Goal: Task Accomplishment & Management: Complete application form

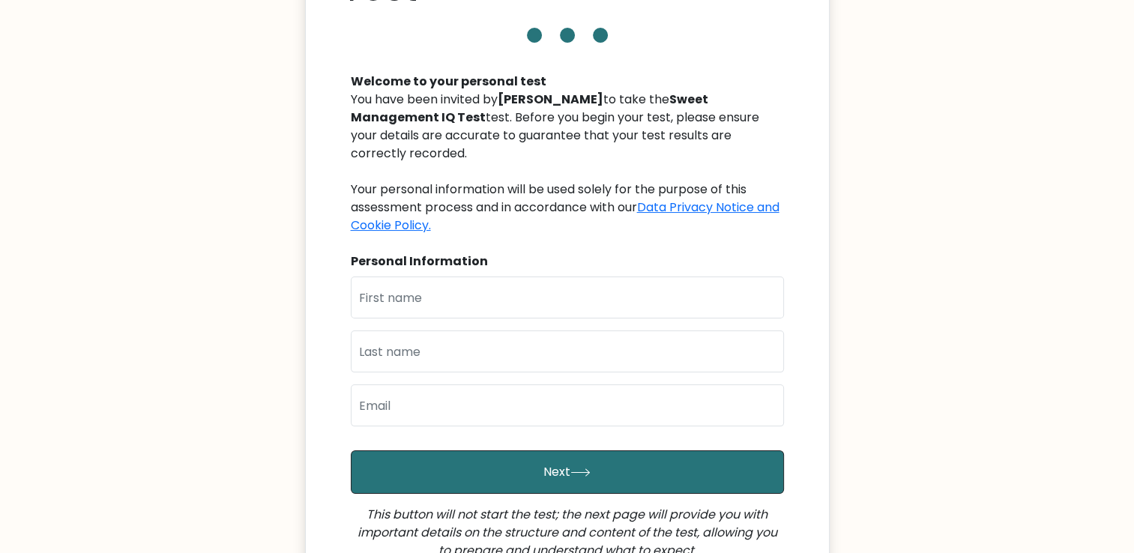
scroll to position [150, 0]
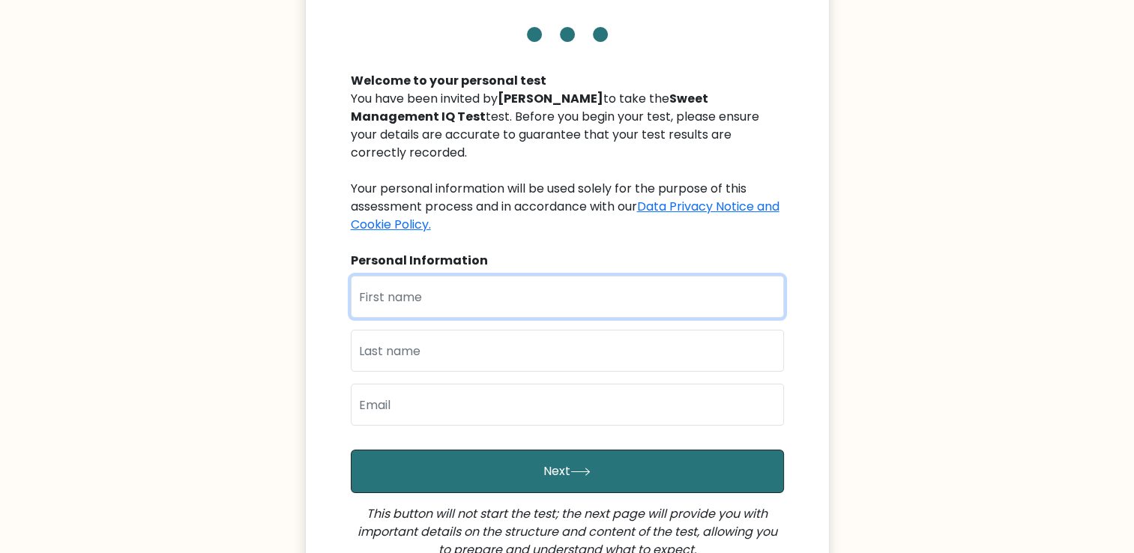
click at [426, 276] on input "text" at bounding box center [567, 297] width 433 height 42
type input "[PERSON_NAME] [PERSON_NAME]"
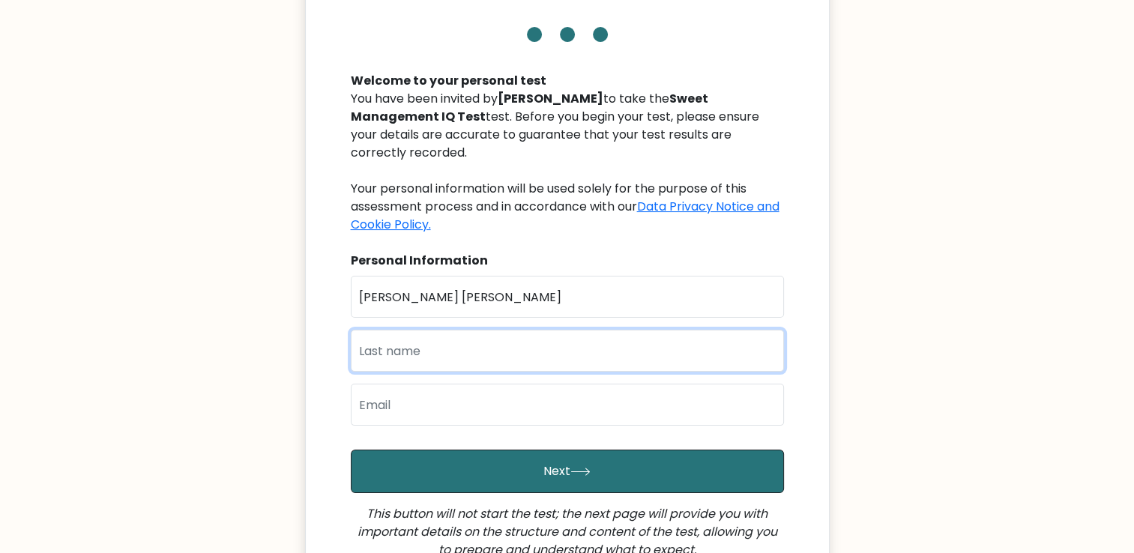
type input "[PERSON_NAME] [PERSON_NAME]"
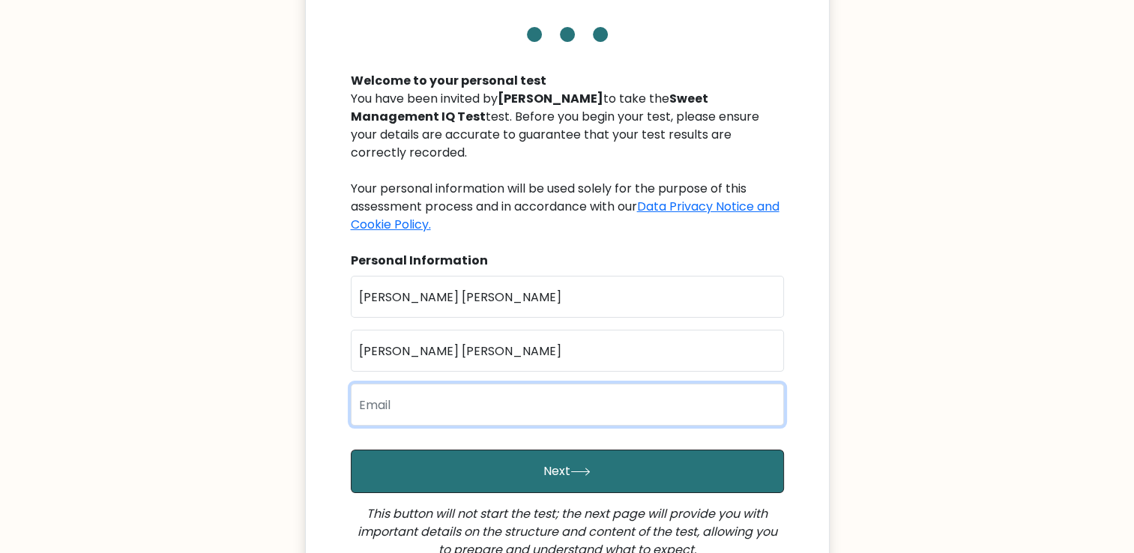
click at [443, 390] on input "email" at bounding box center [567, 405] width 433 height 42
type input "[EMAIL_ADDRESS][DOMAIN_NAME]"
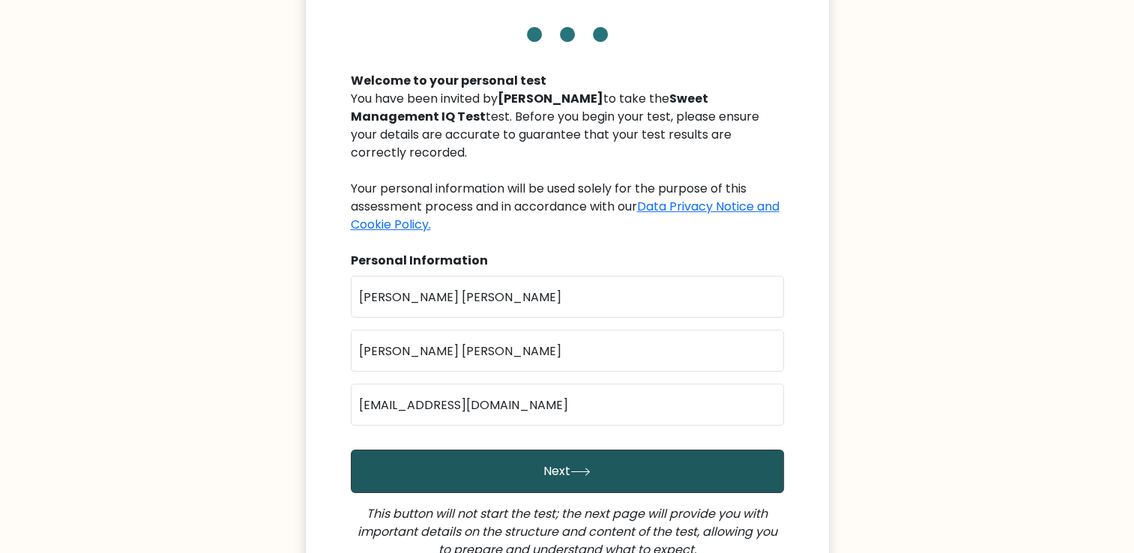
click at [583, 450] on button "Next" at bounding box center [567, 471] width 433 height 43
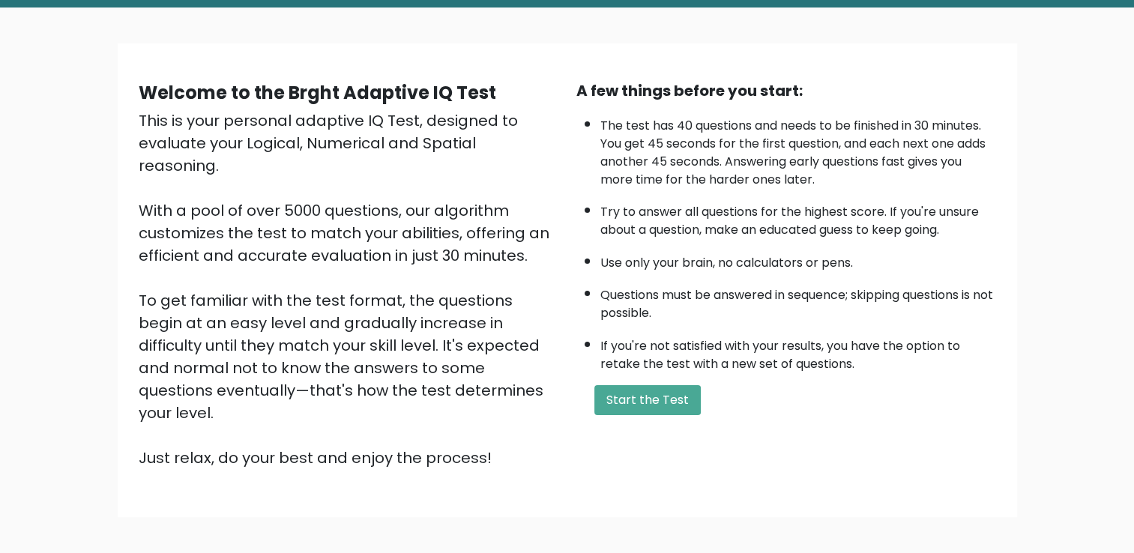
scroll to position [75, 0]
click at [638, 400] on button "Start the Test" at bounding box center [647, 400] width 106 height 30
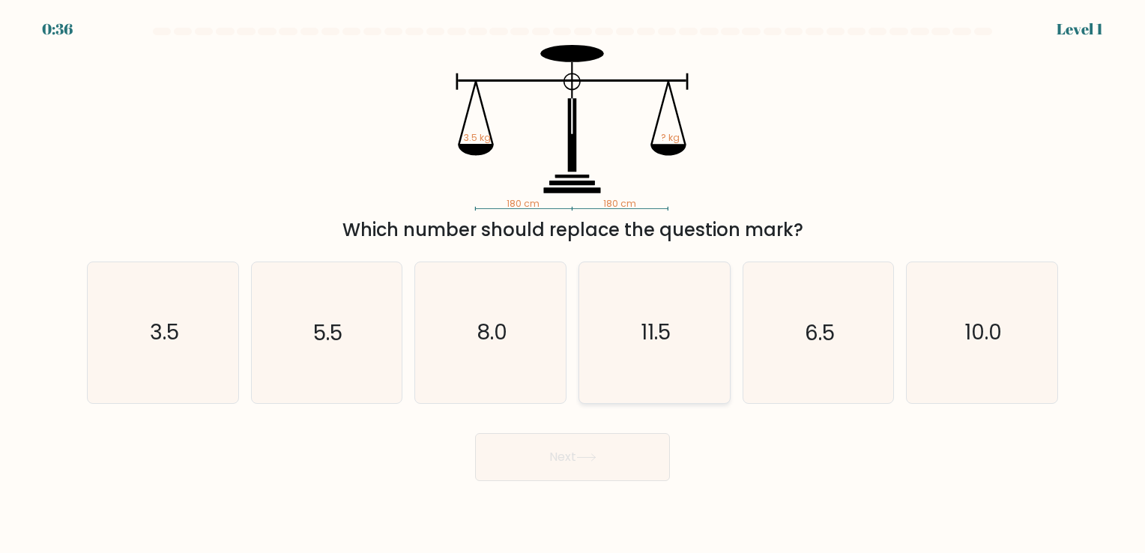
click at [704, 336] on icon "11.5" at bounding box center [654, 332] width 140 height 140
click at [573, 284] on input "d. 11.5" at bounding box center [572, 279] width 1 height 7
radio input "true"
click at [637, 444] on button "Next" at bounding box center [572, 457] width 195 height 48
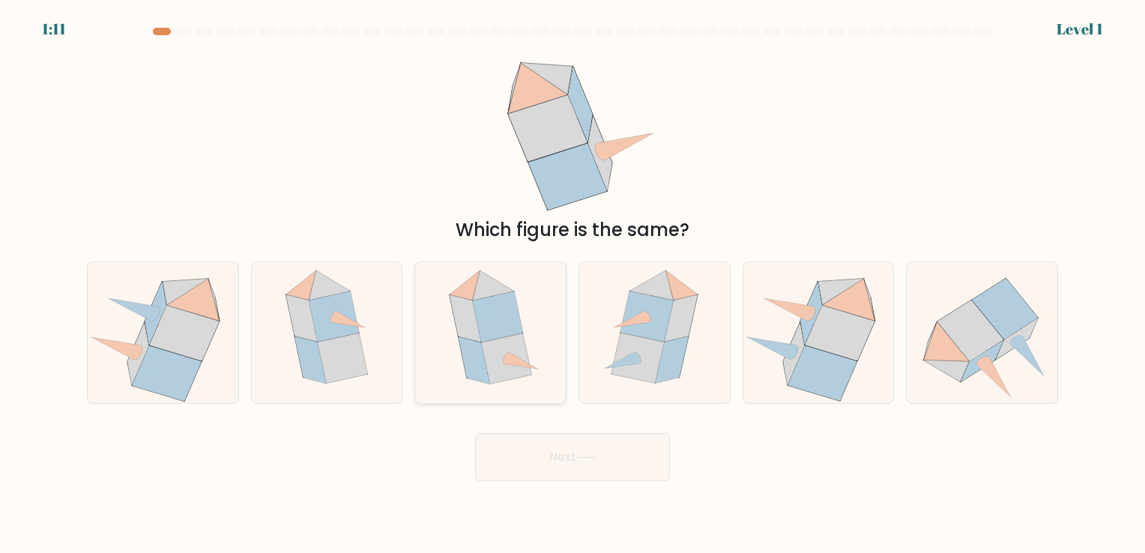
click at [474, 327] on icon at bounding box center [465, 318] width 31 height 47
click at [572, 284] on input "c." at bounding box center [572, 279] width 1 height 7
radio input "true"
click at [544, 458] on button "Next" at bounding box center [572, 457] width 195 height 48
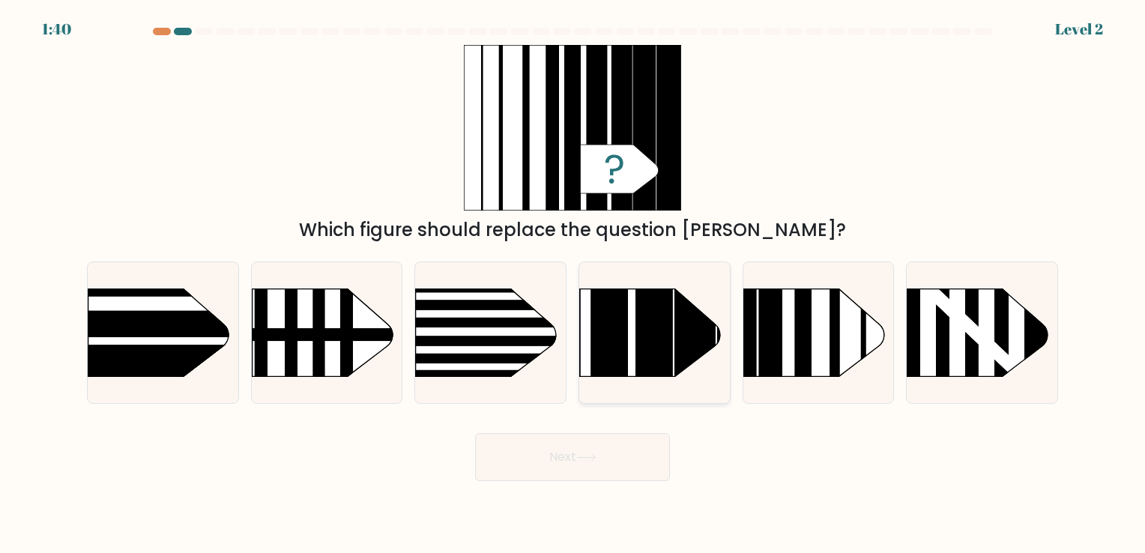
click at [686, 345] on rect at bounding box center [695, 258] width 41 height 299
click at [573, 284] on input "d." at bounding box center [572, 279] width 1 height 7
radio input "true"
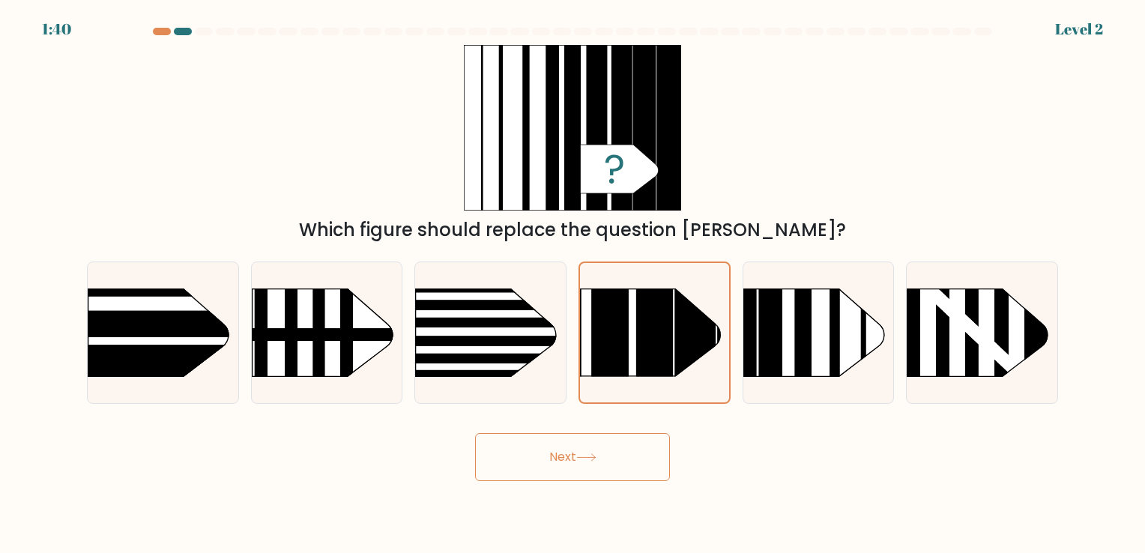
click at [637, 457] on button "Next" at bounding box center [572, 457] width 195 height 48
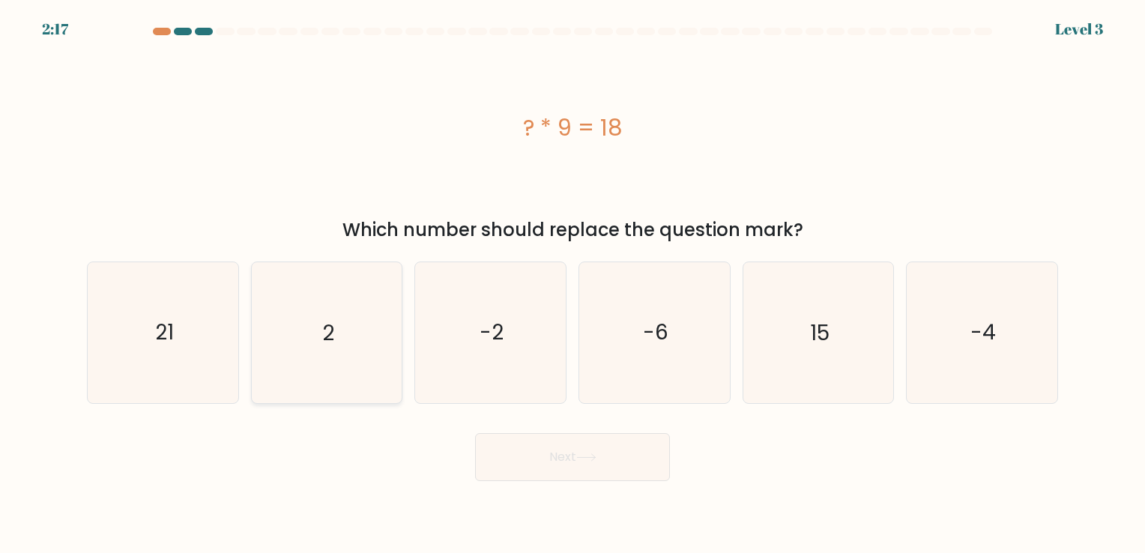
click at [368, 362] on icon "2" at bounding box center [326, 332] width 140 height 140
click at [572, 284] on input "b. 2" at bounding box center [572, 279] width 1 height 7
radio input "true"
click at [554, 458] on button "Next" at bounding box center [572, 457] width 195 height 48
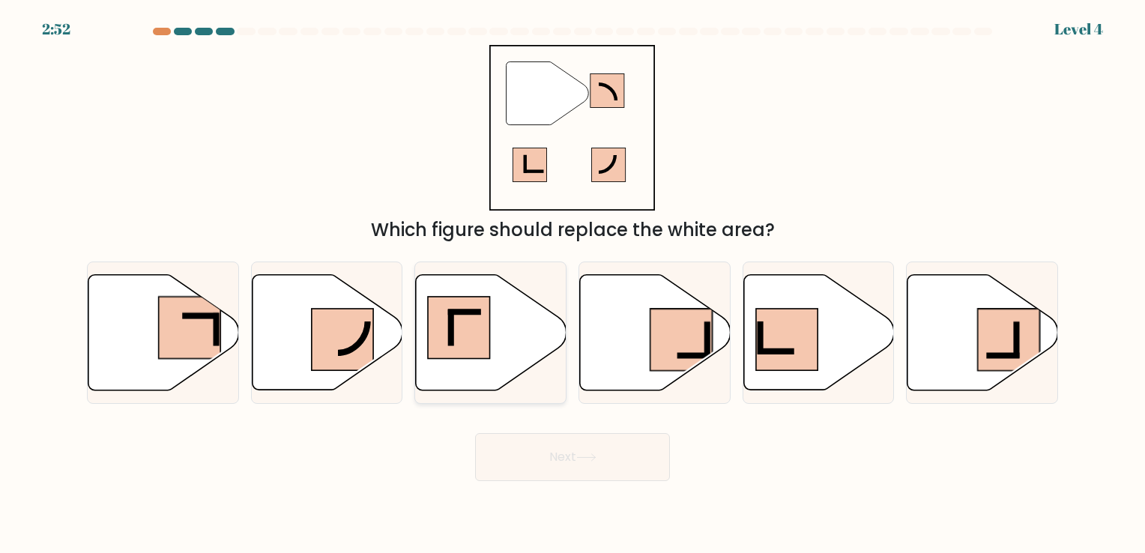
click at [459, 337] on rect at bounding box center [459, 328] width 62 height 62
click at [572, 284] on input "c." at bounding box center [572, 279] width 1 height 7
radio input "true"
click at [555, 450] on button "Next" at bounding box center [572, 457] width 195 height 48
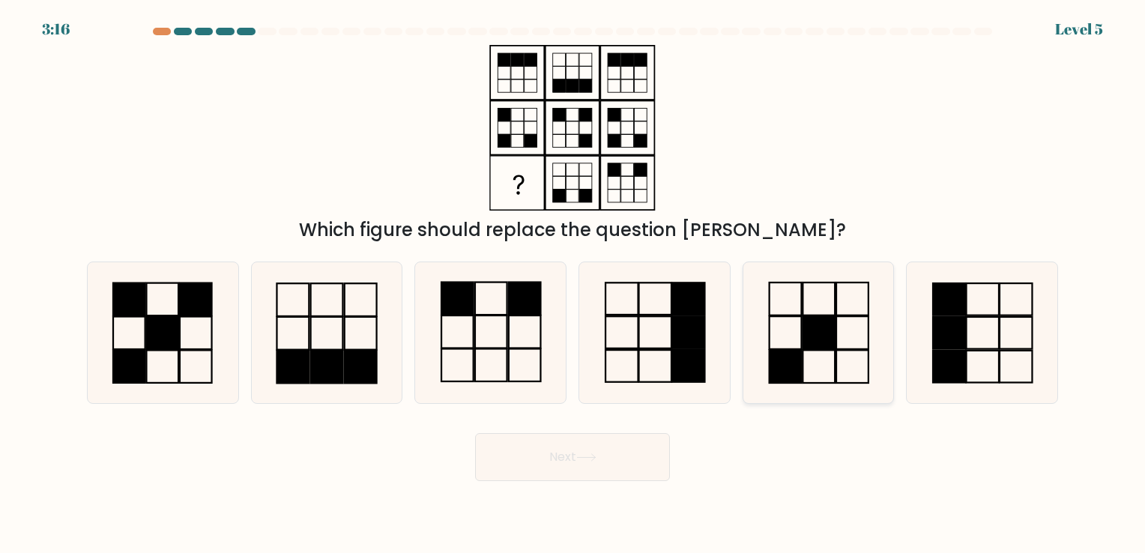
click at [871, 328] on icon at bounding box center [818, 332] width 140 height 140
click at [573, 284] on input "e." at bounding box center [572, 279] width 1 height 7
radio input "true"
click at [551, 456] on button "Next" at bounding box center [572, 457] width 195 height 48
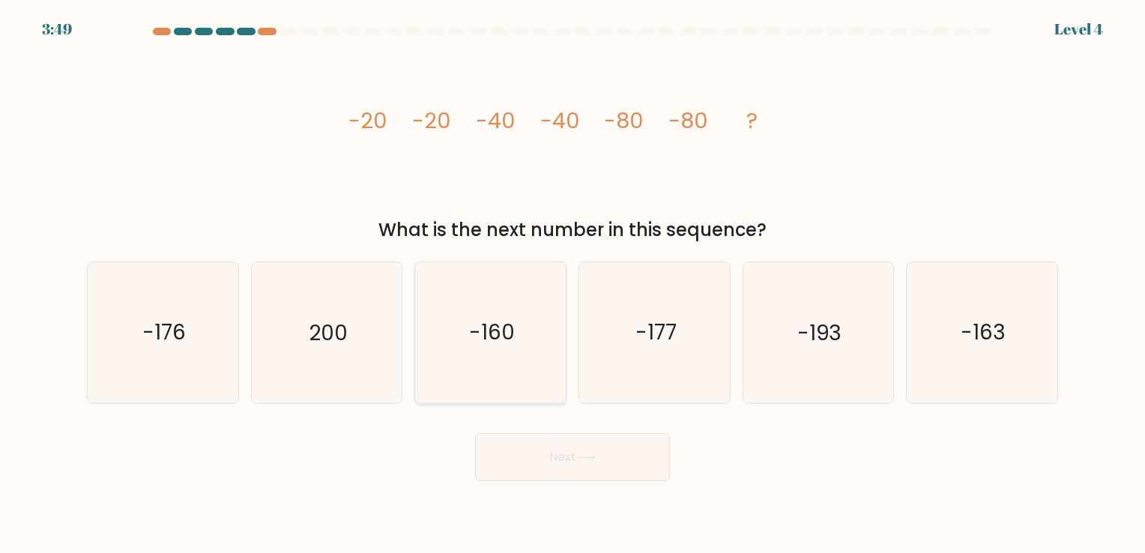
click at [533, 356] on icon "-160" at bounding box center [490, 332] width 140 height 140
click at [572, 284] on input "c. -160" at bounding box center [572, 279] width 1 height 7
radio input "true"
click at [645, 473] on button "Next" at bounding box center [572, 457] width 195 height 48
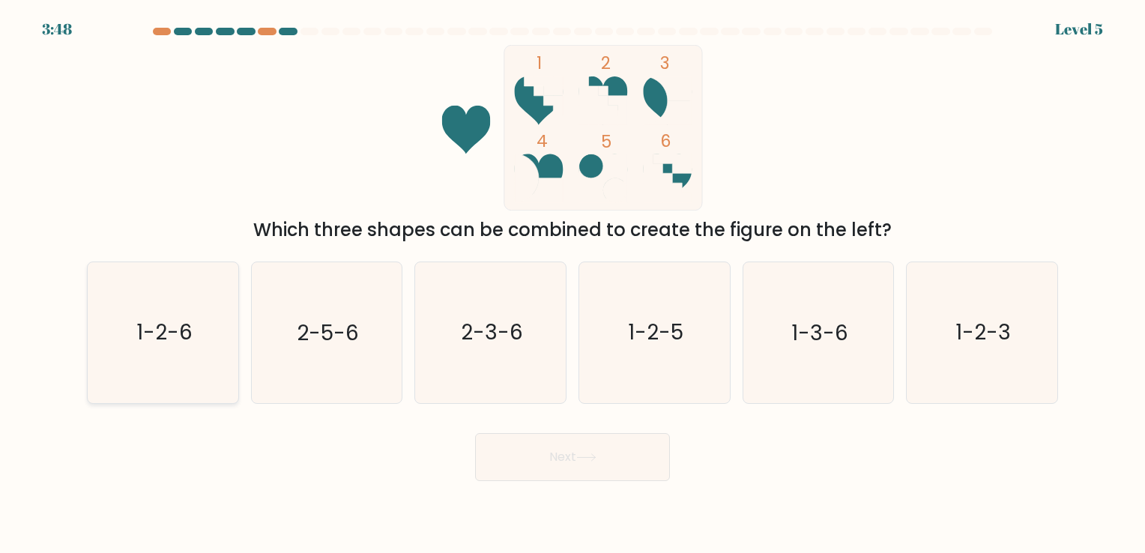
click at [204, 358] on icon "1-2-6" at bounding box center [163, 332] width 140 height 140
click at [572, 284] on input "a. 1-2-6" at bounding box center [572, 279] width 1 height 7
radio input "true"
click at [510, 461] on button "Next" at bounding box center [572, 457] width 195 height 48
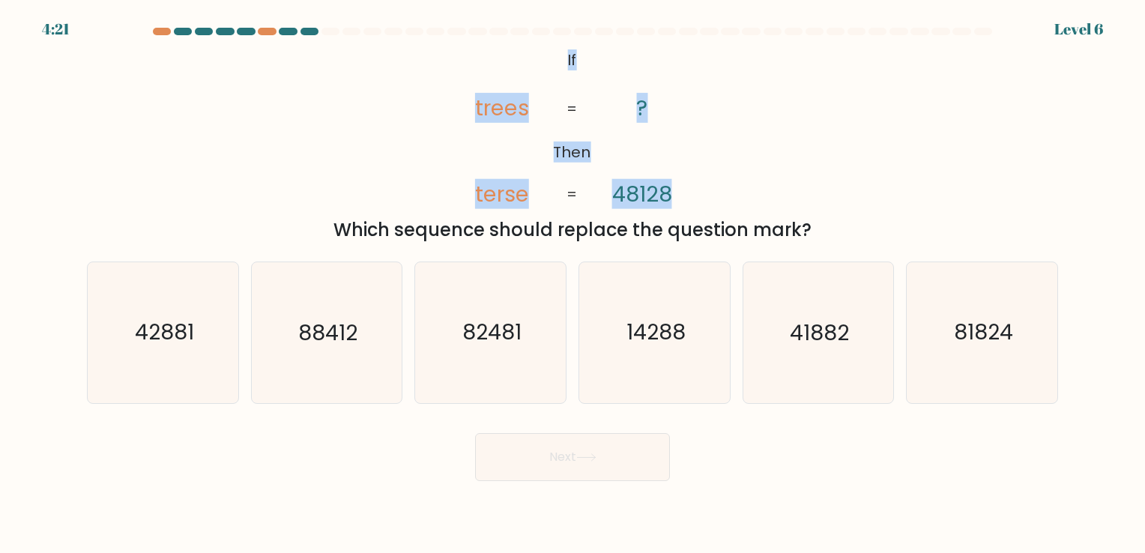
drag, startPoint x: 555, startPoint y: 53, endPoint x: 712, endPoint y: 202, distance: 216.2
click at [712, 202] on div "@import url('[URL][DOMAIN_NAME]); If Then trees terse ? 48128 = = Which sequenc…" at bounding box center [572, 144] width 989 height 199
copy icon "If Then trees terse ? 48128"
click at [849, 94] on div "@import url('[URL][DOMAIN_NAME]); If Then trees terse ? 48128 = = Which sequenc…" at bounding box center [572, 144] width 989 height 199
drag, startPoint x: 566, startPoint y: 58, endPoint x: 758, endPoint y: 193, distance: 234.5
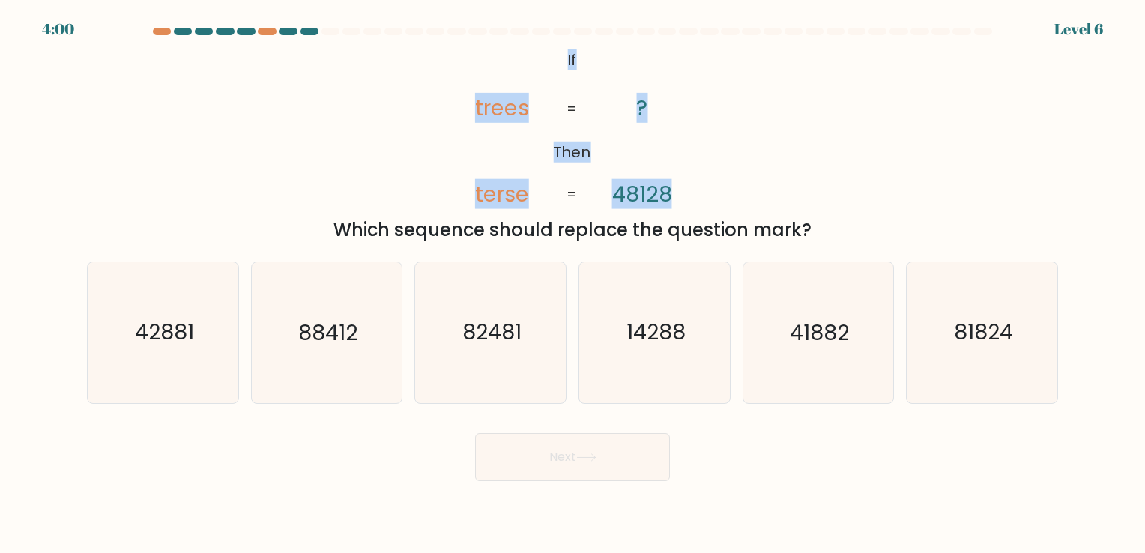
click at [758, 193] on div "@import url('[URL][DOMAIN_NAME]); If Then trees terse ? 48128 = = Which sequenc…" at bounding box center [572, 144] width 989 height 199
copy icon "If Then trees terse ? 48128"
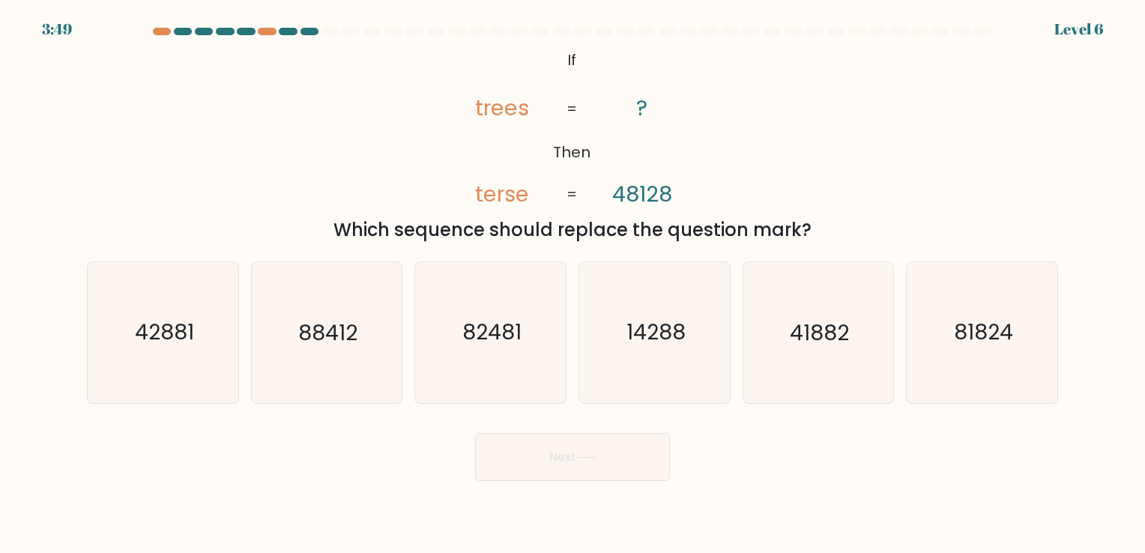
click at [871, 504] on body "3:49 Level 6 If" at bounding box center [572, 276] width 1145 height 553
click at [201, 323] on icon "42881" at bounding box center [163, 332] width 140 height 140
click at [572, 284] on input "a. 42881" at bounding box center [572, 279] width 1 height 7
radio input "true"
click at [585, 458] on icon at bounding box center [586, 457] width 20 height 8
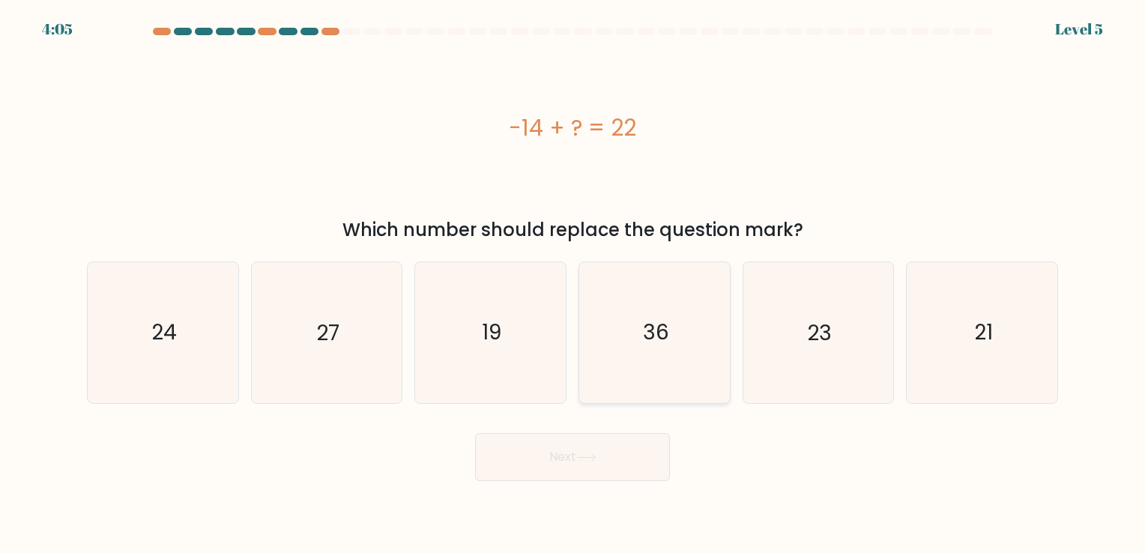
click at [656, 342] on text "36" at bounding box center [656, 332] width 26 height 29
click at [573, 284] on input "d. 36" at bounding box center [572, 279] width 1 height 7
radio input "true"
click at [605, 450] on button "Next" at bounding box center [572, 457] width 195 height 48
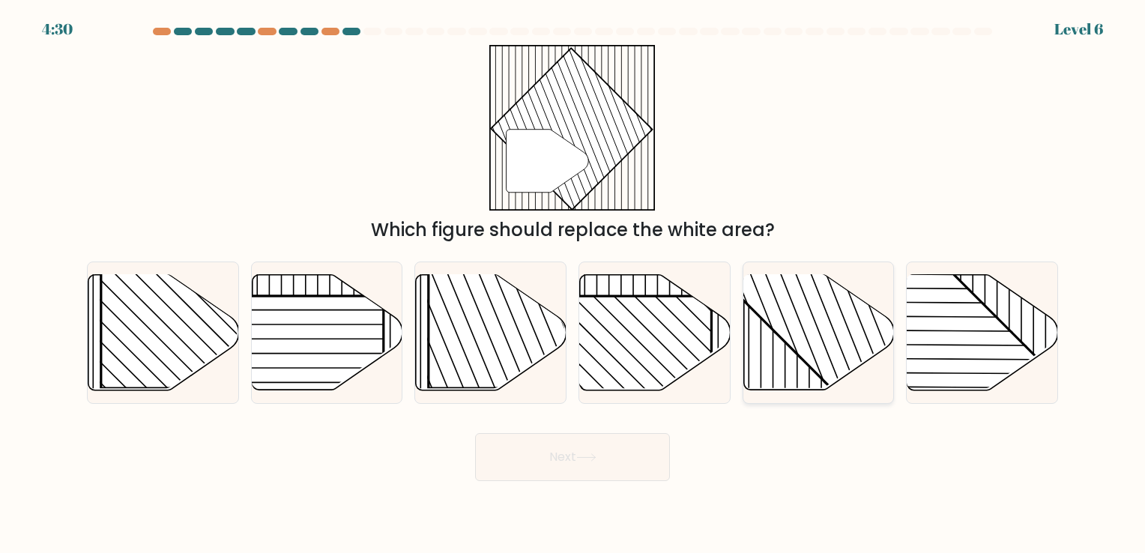
click at [857, 339] on rect at bounding box center [863, 273] width 295 height 295
click at [573, 284] on input "e." at bounding box center [572, 279] width 1 height 7
radio input "true"
click at [615, 470] on button "Next" at bounding box center [572, 457] width 195 height 48
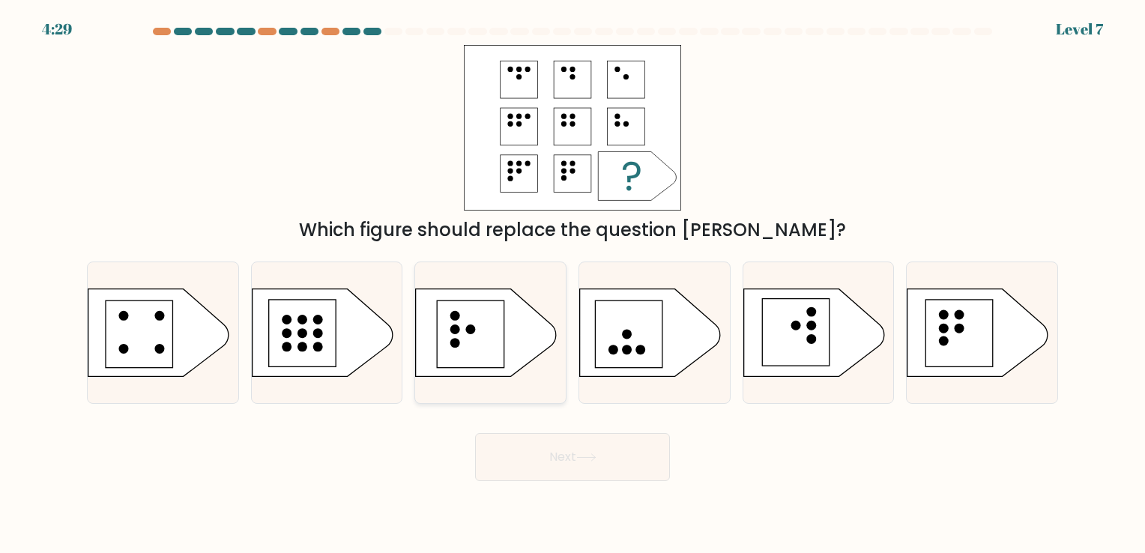
click at [486, 345] on rect at bounding box center [471, 333] width 67 height 67
click at [572, 284] on input "c." at bounding box center [572, 279] width 1 height 7
radio input "true"
click at [597, 463] on button "Next" at bounding box center [572, 457] width 195 height 48
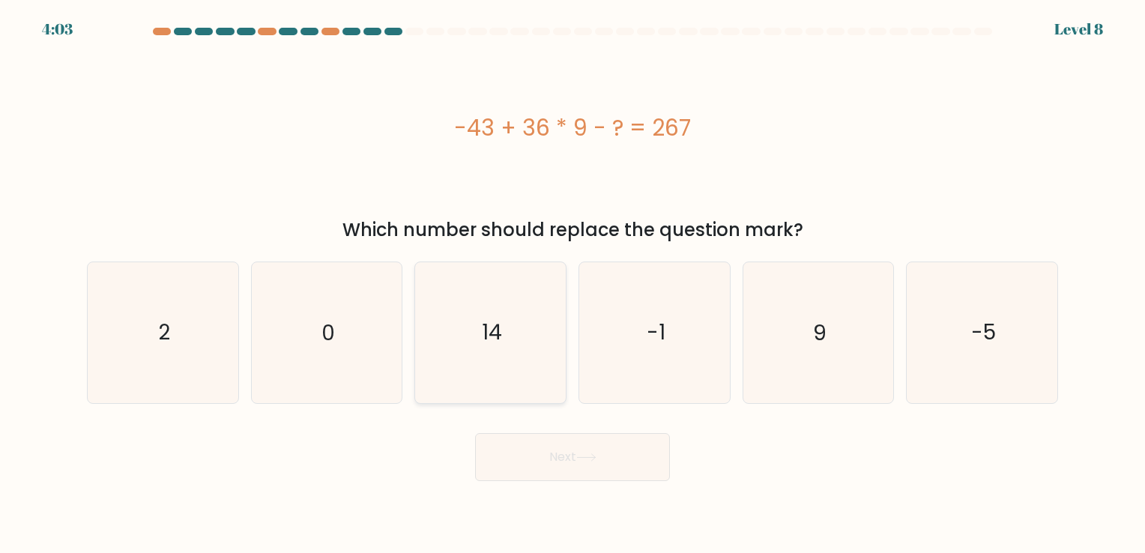
click at [523, 350] on icon "14" at bounding box center [490, 332] width 140 height 140
click at [572, 284] on input "c. 14" at bounding box center [572, 279] width 1 height 7
radio input "true"
click at [594, 456] on icon at bounding box center [586, 457] width 20 height 8
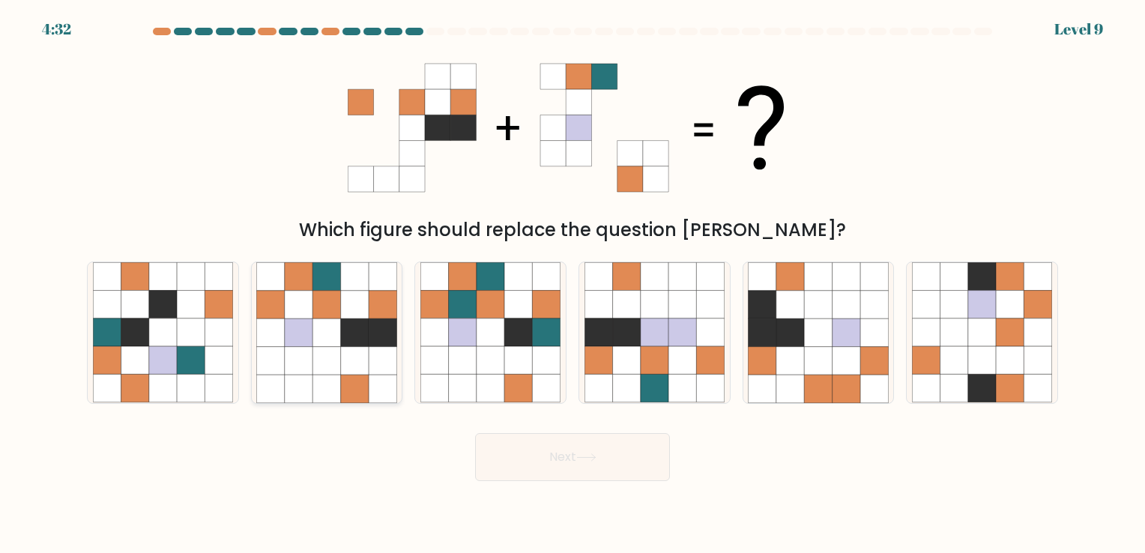
click at [327, 318] on icon at bounding box center [326, 305] width 28 height 28
click at [572, 284] on input "b." at bounding box center [572, 279] width 1 height 7
radio input "true"
click at [614, 447] on button "Next" at bounding box center [572, 457] width 195 height 48
